Goal: Task Accomplishment & Management: Complete application form

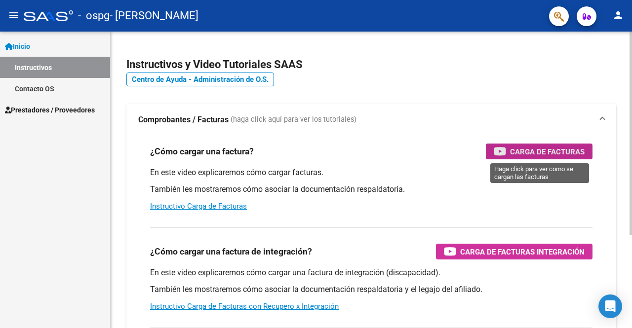
click at [534, 156] on span "Carga de Facturas" at bounding box center [547, 152] width 75 height 12
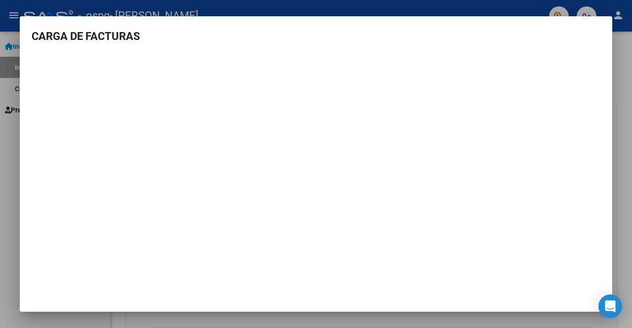
click at [630, 36] on div at bounding box center [316, 164] width 632 height 328
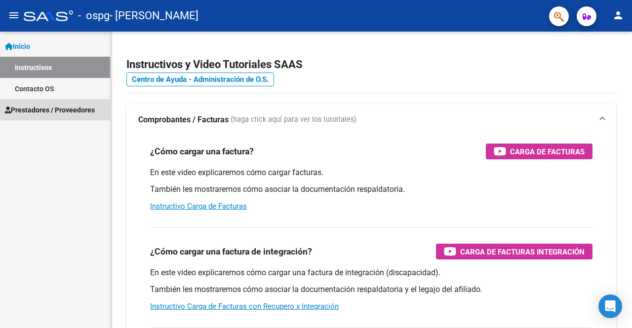
click at [52, 116] on link "Prestadores / Proveedores" at bounding box center [55, 109] width 110 height 21
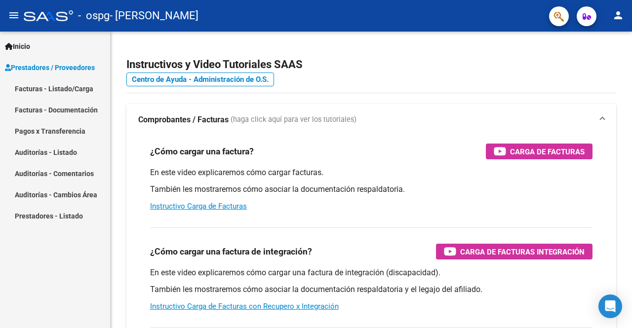
click at [53, 90] on link "Facturas - Listado/Carga" at bounding box center [55, 88] width 110 height 21
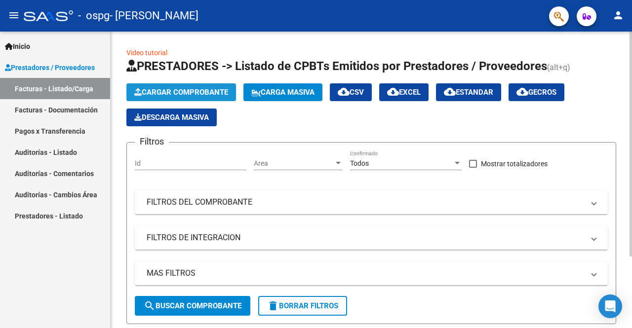
click at [187, 89] on span "Cargar Comprobante" at bounding box center [181, 92] width 94 height 9
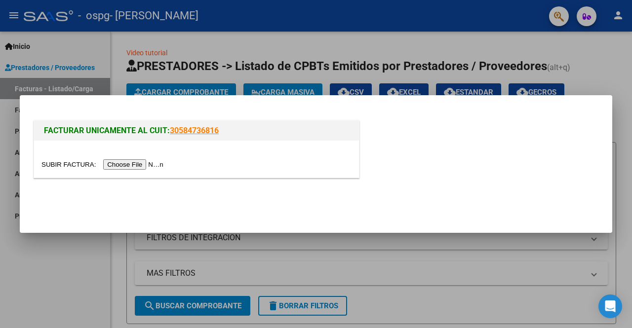
click at [141, 166] on input "file" at bounding box center [103, 164] width 125 height 10
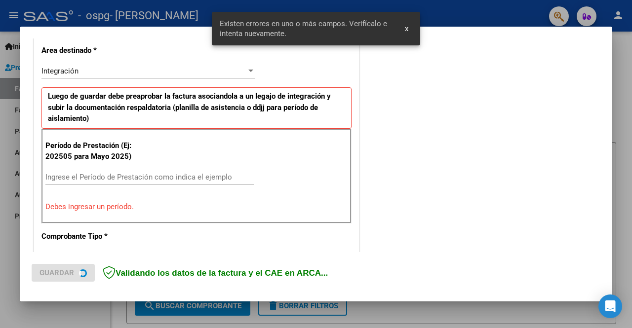
scroll to position [228, 0]
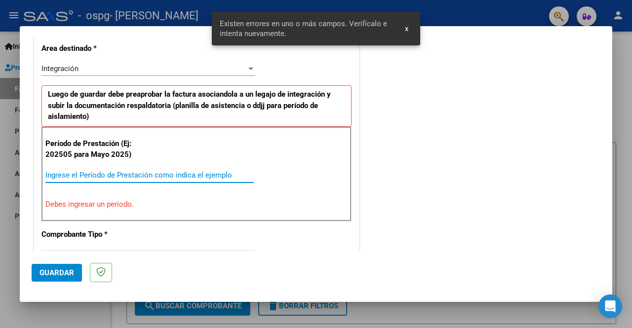
click at [202, 171] on input "Ingrese el Período de Prestación como indica el ejemplo" at bounding box center [149, 175] width 208 height 9
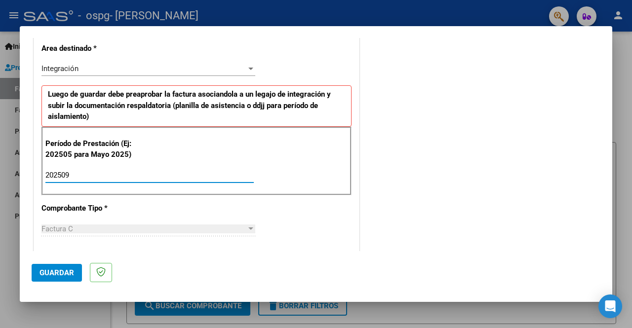
type input "202509"
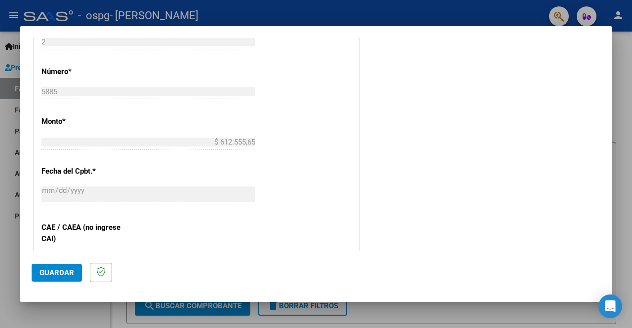
scroll to position [675, 0]
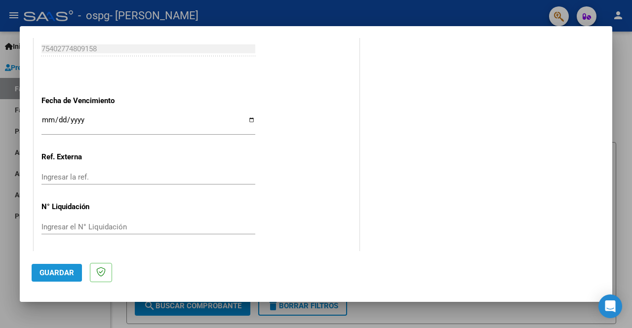
click at [51, 270] on span "Guardar" at bounding box center [57, 273] width 35 height 9
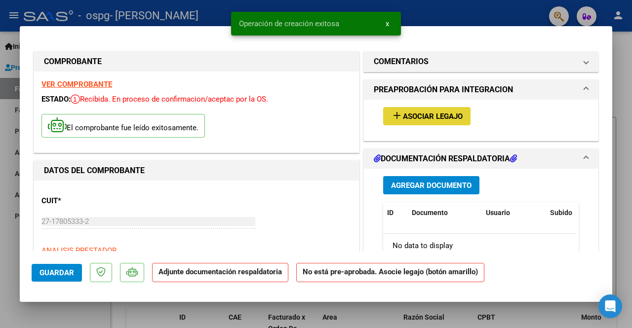
click at [439, 115] on span "Asociar Legajo" at bounding box center [433, 116] width 60 height 9
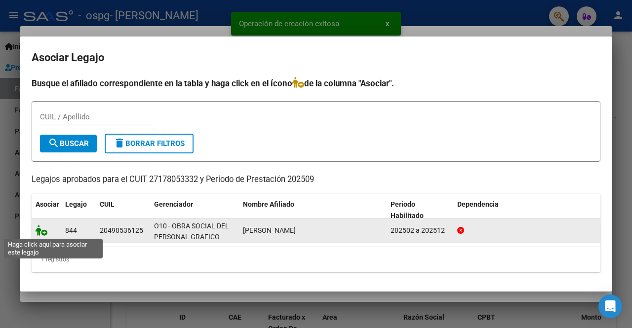
click at [39, 231] on icon at bounding box center [42, 230] width 12 height 11
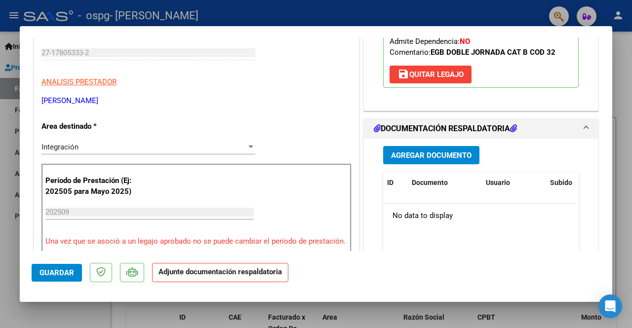
scroll to position [242, 0]
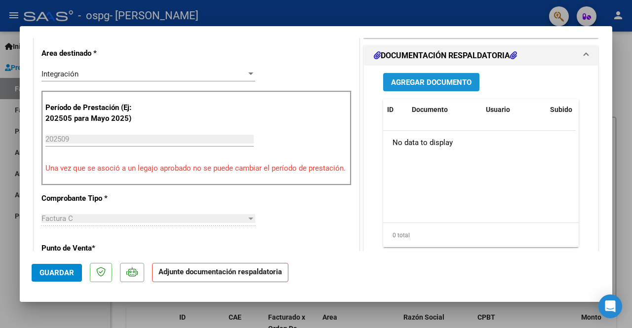
click at [436, 80] on span "Agregar Documento" at bounding box center [431, 82] width 80 height 9
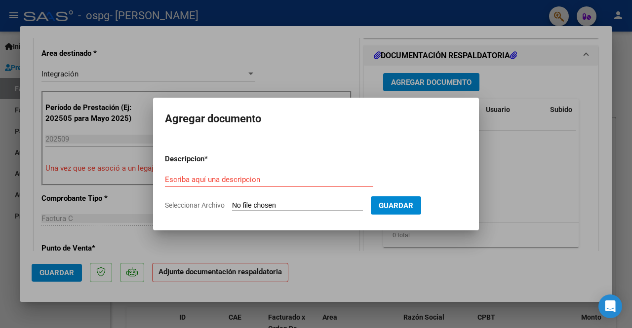
click at [226, 173] on div "Escriba aquí una descripcion" at bounding box center [269, 179] width 208 height 15
type input "a"
type input "ASISTENCIA"
click at [246, 210] on input "Seleccionar Archivo" at bounding box center [297, 205] width 131 height 9
type input "C:\fakepath\ASIST SEPTIEMBRE AMARILLA.pdf"
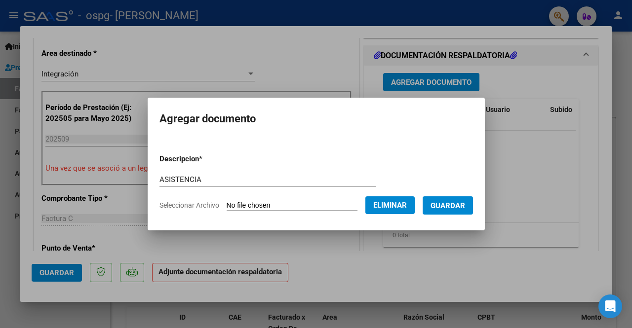
click at [445, 215] on form "Descripcion * ASISTENCIA Escriba aquí una descripcion Seleccionar Archivo Elimi…" at bounding box center [316, 182] width 314 height 72
click at [450, 210] on button "Guardar" at bounding box center [448, 206] width 50 height 18
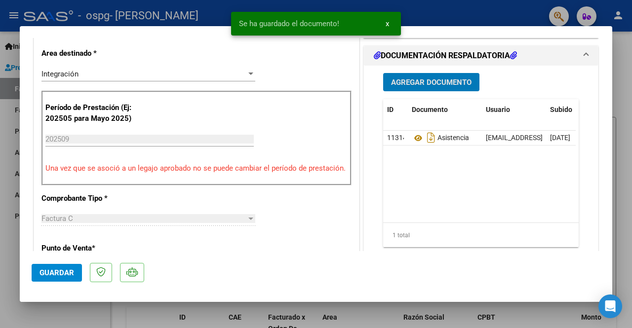
click at [432, 78] on span "Agregar Documento" at bounding box center [431, 82] width 80 height 9
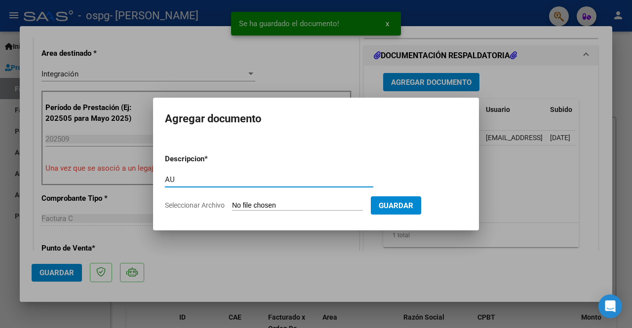
type input "AU"
click at [302, 202] on input "Seleccionar Archivo" at bounding box center [297, 205] width 131 height 9
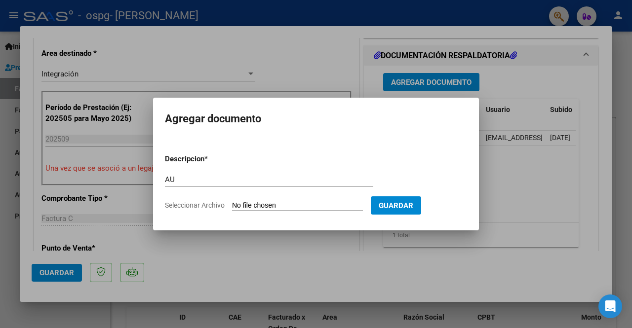
type input "C:\fakepath\AUTORIZACION AMARILLA.png"
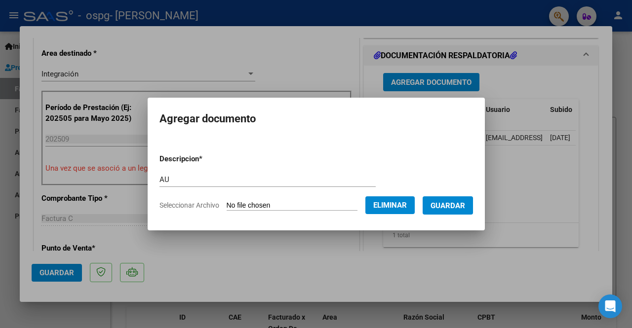
click at [447, 206] on span "Guardar" at bounding box center [448, 205] width 35 height 9
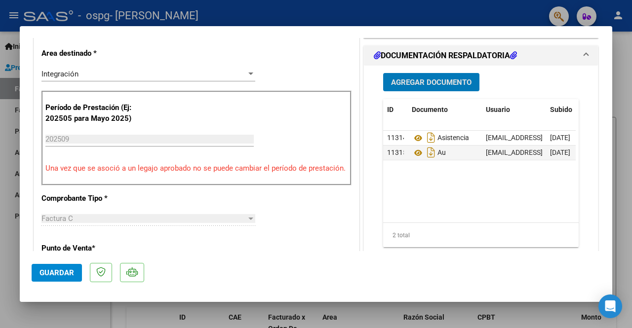
click at [55, 278] on button "Guardar" at bounding box center [57, 273] width 50 height 18
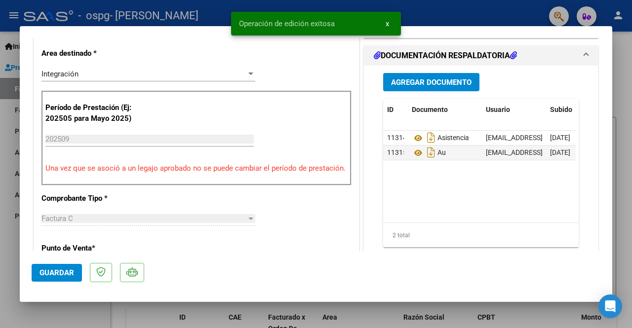
click at [0, 315] on div at bounding box center [316, 164] width 632 height 328
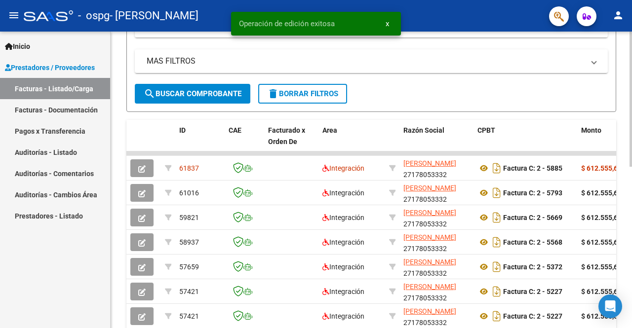
scroll to position [214, 0]
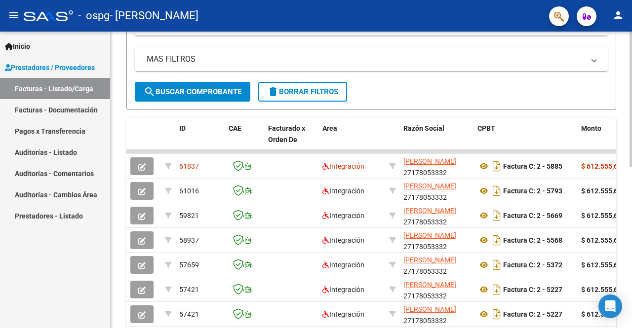
click at [613, 167] on div "Video tutorial PRESTADORES -> Listado de CPBTs Emitidos por Prestadores / Prove…" at bounding box center [373, 138] width 524 height 643
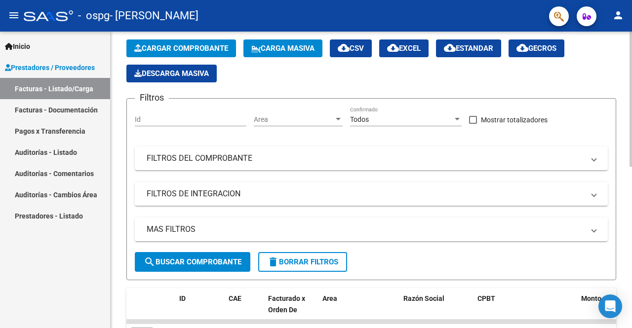
scroll to position [0, 0]
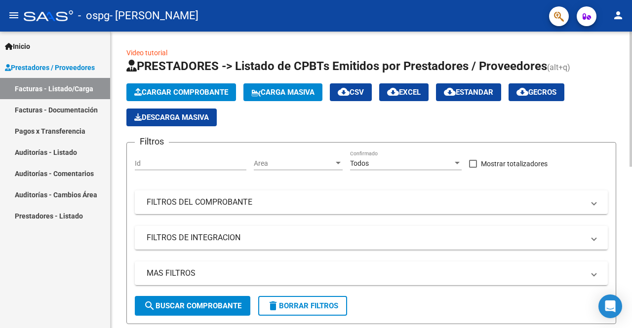
click at [632, 36] on div at bounding box center [631, 99] width 2 height 135
